Goal: Information Seeking & Learning: Learn about a topic

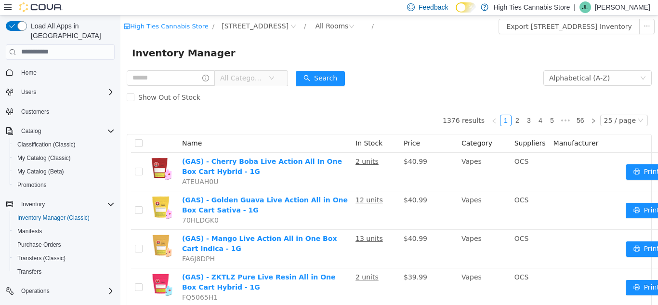
click at [232, 76] on span "All Categories" at bounding box center [242, 78] width 44 height 10
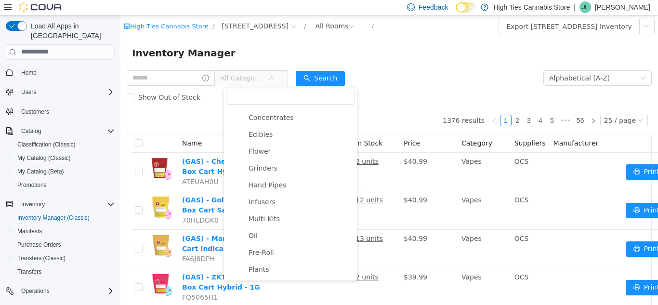
scroll to position [135, 0]
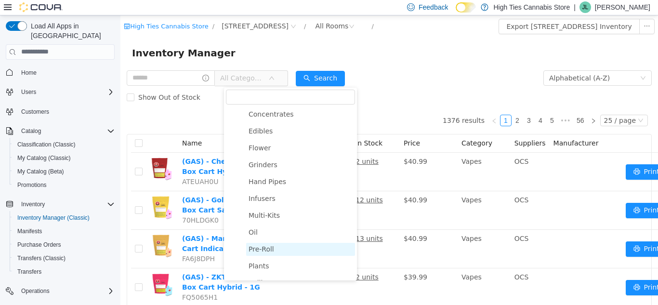
click at [270, 252] on span "Pre-Roll" at bounding box center [262, 249] width 26 height 8
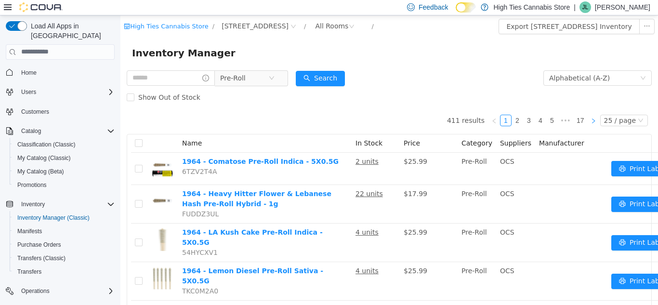
click at [588, 122] on link at bounding box center [594, 120] width 12 height 12
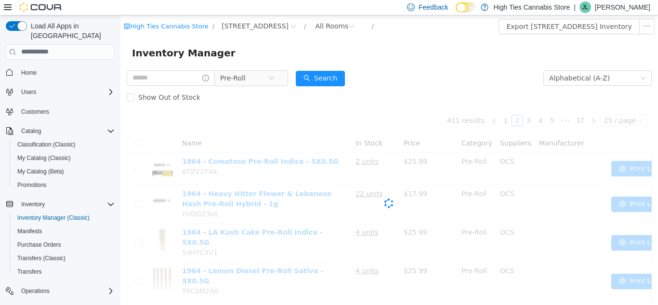
click at [614, 124] on div "Cova-Icon" at bounding box center [389, 202] width 525 height 193
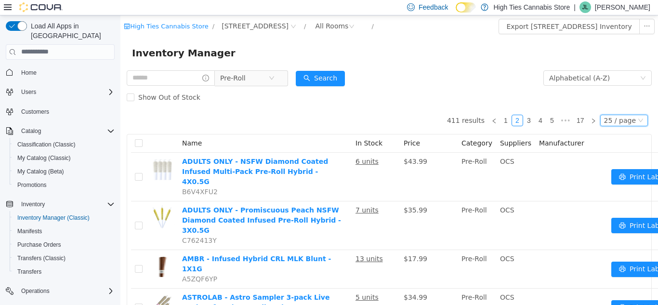
click at [614, 124] on div "25 / page" at bounding box center [620, 120] width 32 height 11
click at [610, 186] on li "50 / page" at bounding box center [620, 181] width 47 height 15
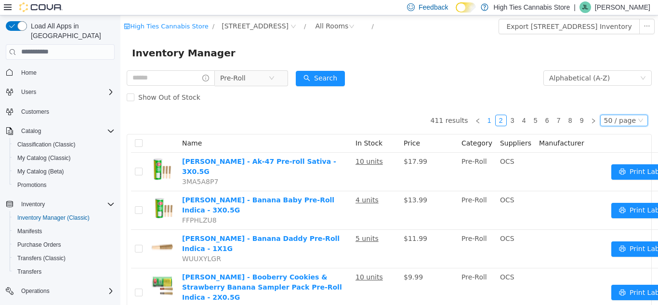
click at [484, 121] on link "1" at bounding box center [489, 120] width 11 height 11
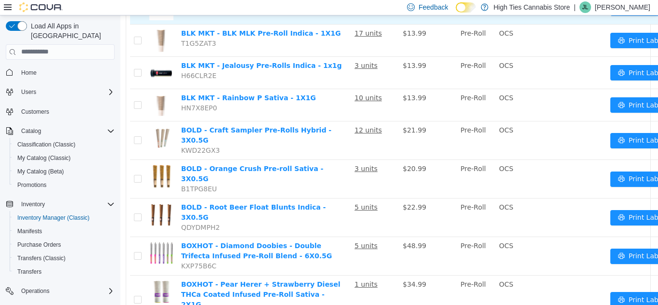
scroll to position [1653, 0]
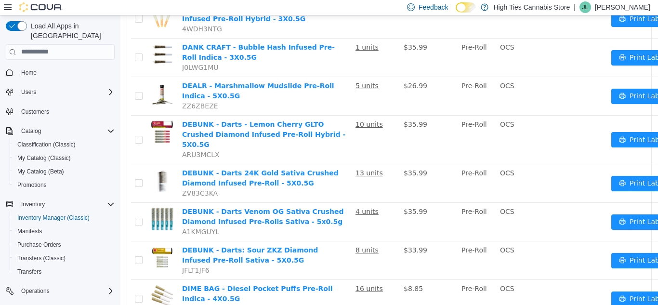
scroll to position [1716, 0]
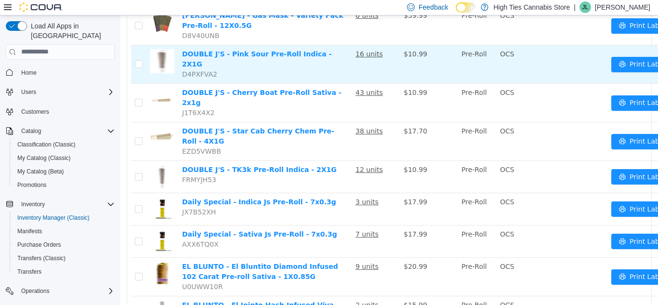
scroll to position [338, 0]
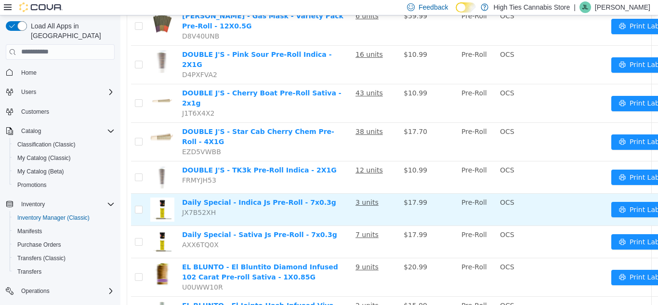
click at [363, 193] on td "3 units" at bounding box center [376, 209] width 48 height 32
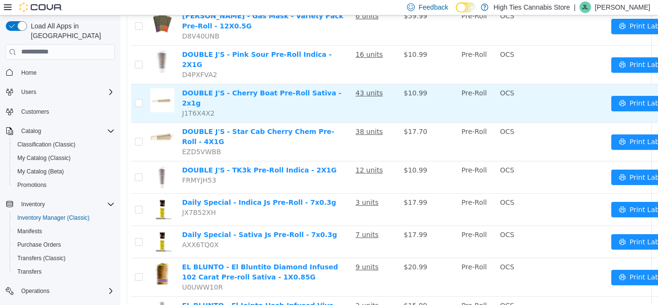
scroll to position [0, 0]
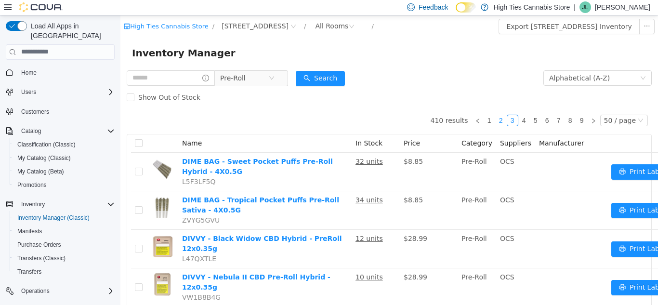
click at [499, 120] on link "2" at bounding box center [501, 120] width 11 height 11
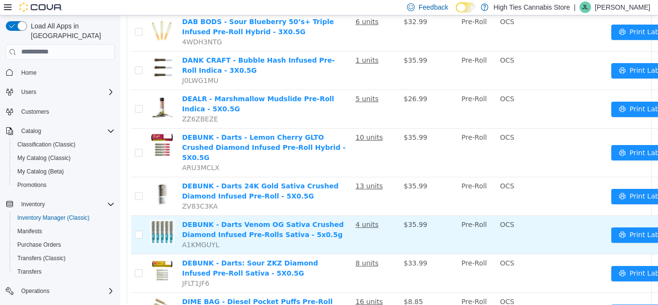
scroll to position [1716, 0]
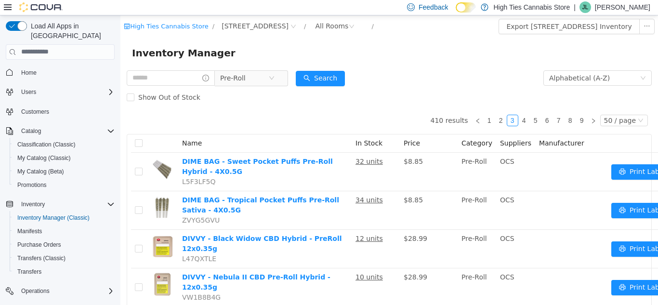
click at [527, 238] on td "OCS" at bounding box center [515, 248] width 39 height 39
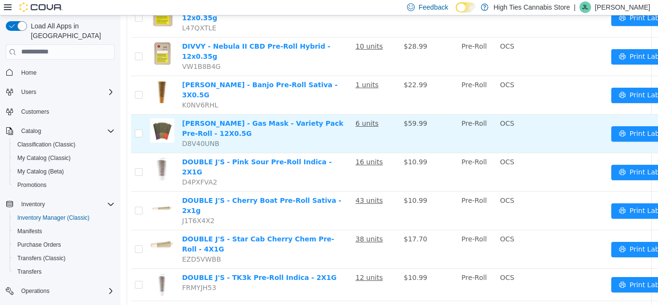
scroll to position [235, 0]
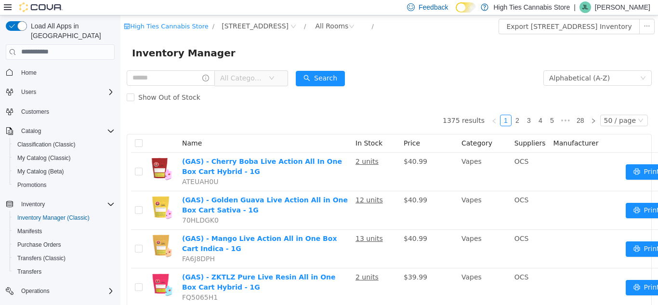
click at [233, 79] on span "All Categories" at bounding box center [242, 78] width 44 height 10
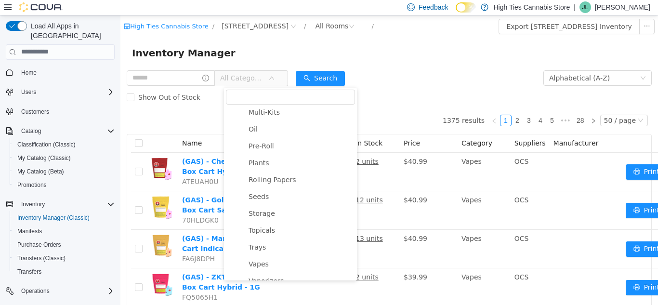
scroll to position [239, 0]
click at [269, 148] on span "Pre-Roll" at bounding box center [262, 145] width 26 height 8
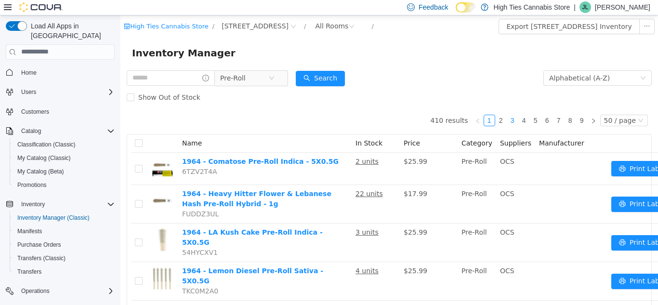
click at [507, 119] on link "3" at bounding box center [512, 120] width 11 height 11
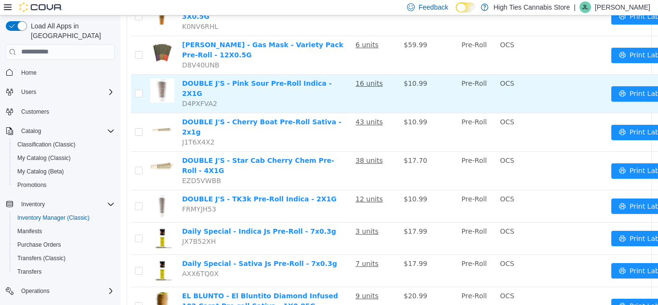
scroll to position [310, 0]
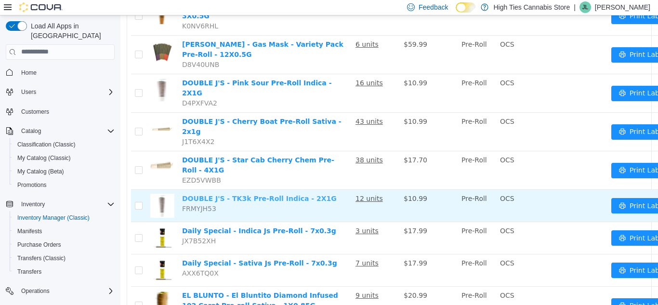
click at [185, 194] on link "DOUBLE J'S - TK3k Pre-Roll Indica - 2X1G" at bounding box center [259, 198] width 155 height 8
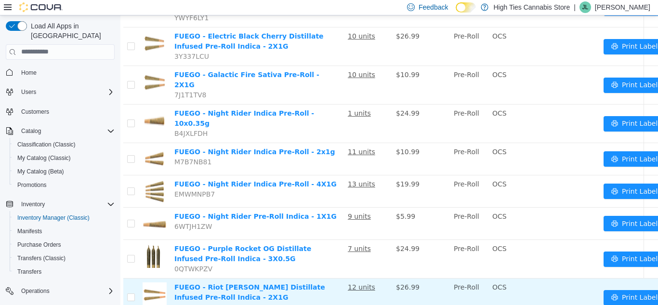
scroll to position [1628, 0]
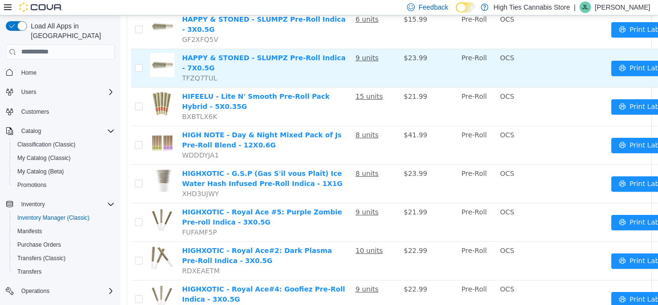
scroll to position [1716, 0]
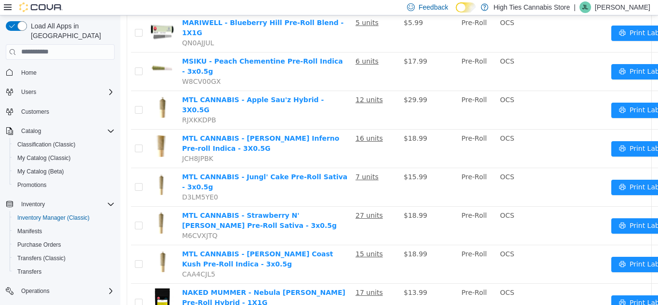
scroll to position [1297, 0]
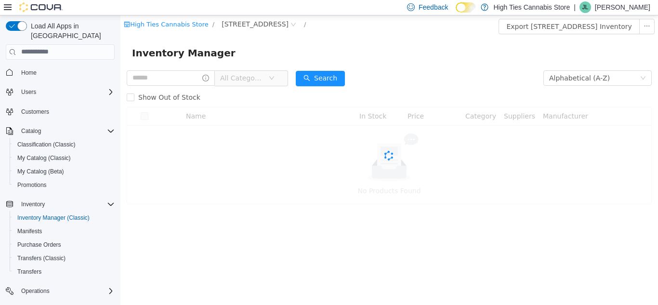
click at [245, 86] on div "All Categories" at bounding box center [207, 77] width 161 height 19
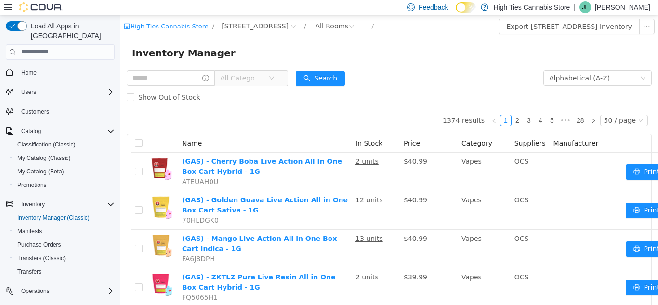
click at [247, 78] on span "All Categories" at bounding box center [242, 78] width 44 height 10
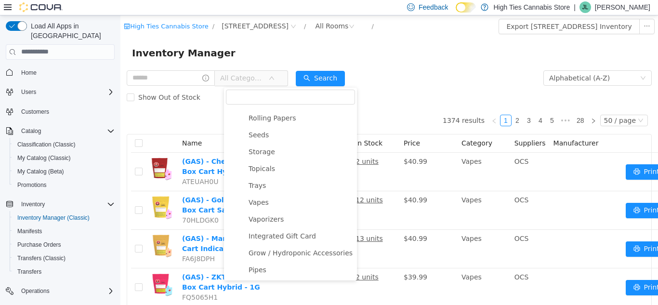
scroll to position [235, 0]
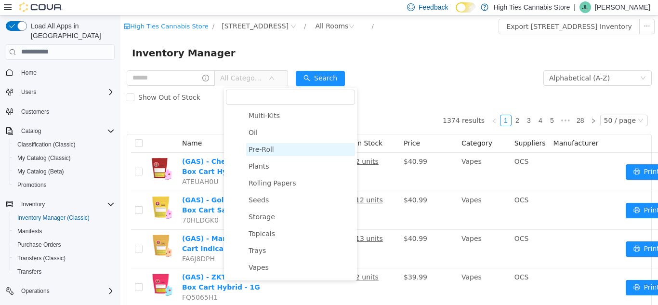
click at [280, 151] on span "Pre-Roll" at bounding box center [300, 149] width 109 height 13
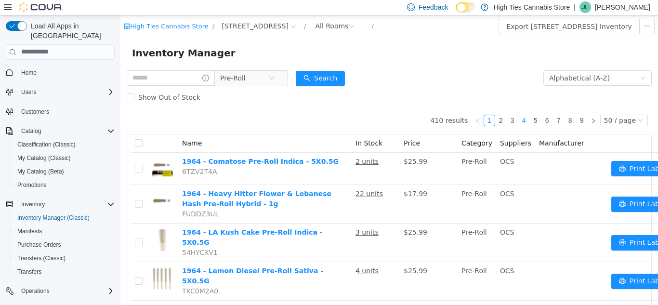
click at [522, 120] on link "4" at bounding box center [524, 120] width 11 height 11
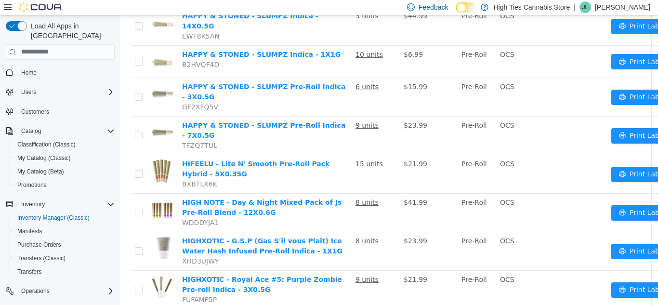
scroll to position [1716, 0]
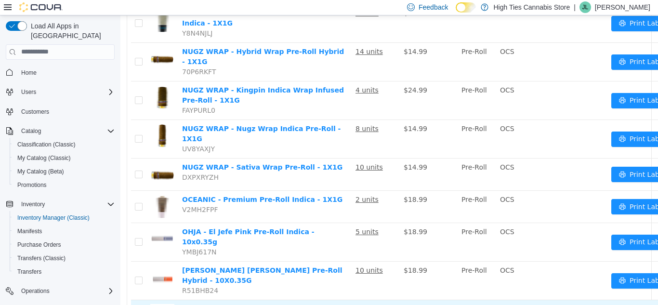
scroll to position [1685, 0]
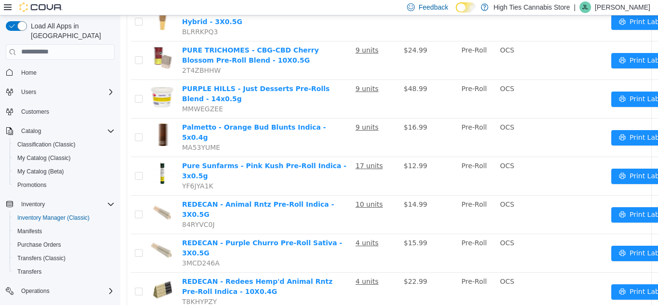
scroll to position [1401, 0]
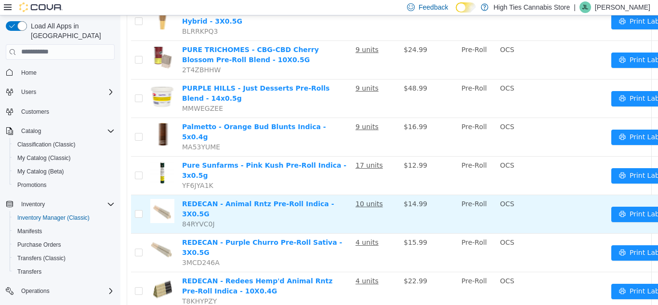
click at [284, 195] on td "REDECAN - Animal Rntz Pre-Roll Indica - 3X0.5G 84RYVC0J" at bounding box center [264, 214] width 173 height 39
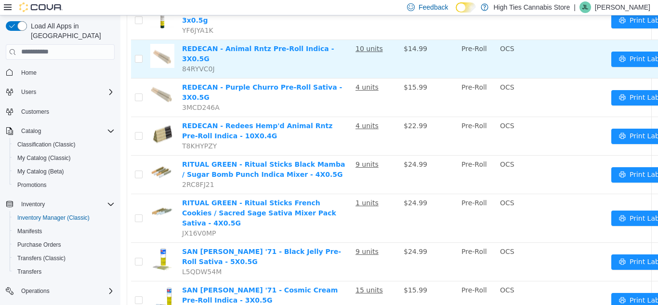
scroll to position [1703, 0]
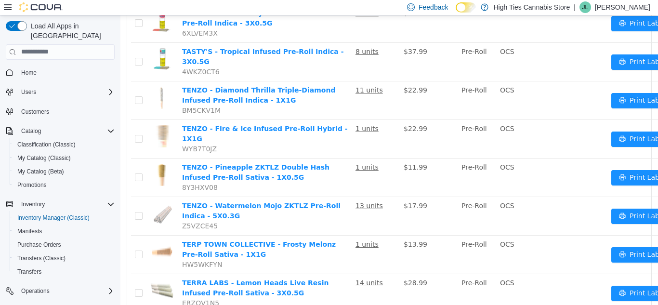
scroll to position [1691, 0]
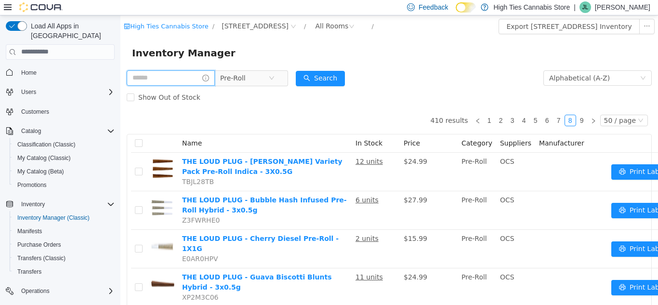
click at [183, 77] on input "text" at bounding box center [171, 77] width 88 height 15
type input "*"
type input "****"
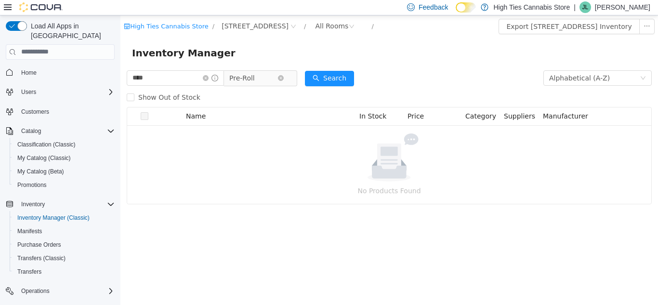
click at [249, 79] on span "Pre-Roll" at bounding box center [242, 77] width 26 height 14
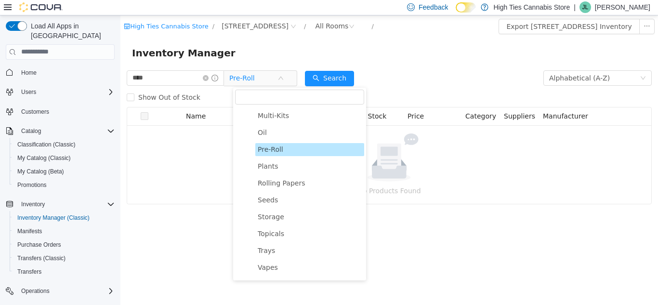
click at [310, 153] on span "Pre-Roll" at bounding box center [309, 149] width 109 height 13
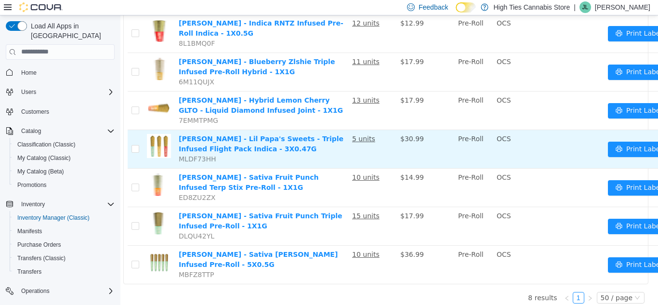
scroll to position [191, 3]
